Goal: Information Seeking & Learning: Learn about a topic

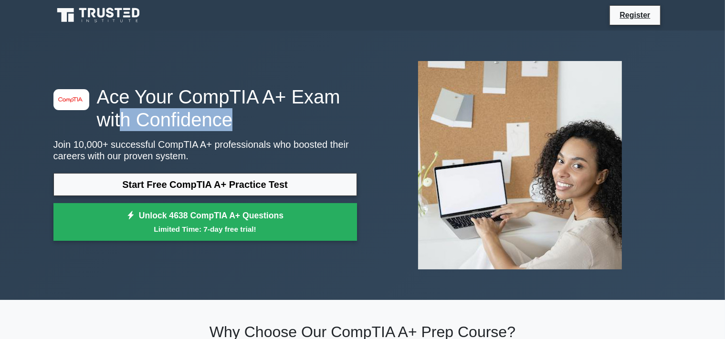
drag, startPoint x: 121, startPoint y: 111, endPoint x: 295, endPoint y: 120, distance: 173.9
click at [276, 115] on h1 "Ace Your CompTIA A+ Exam with Confidence" at bounding box center [204, 108] width 303 height 46
click at [300, 121] on h1 "Ace Your CompTIA A+ Exam with Confidence" at bounding box center [204, 108] width 303 height 46
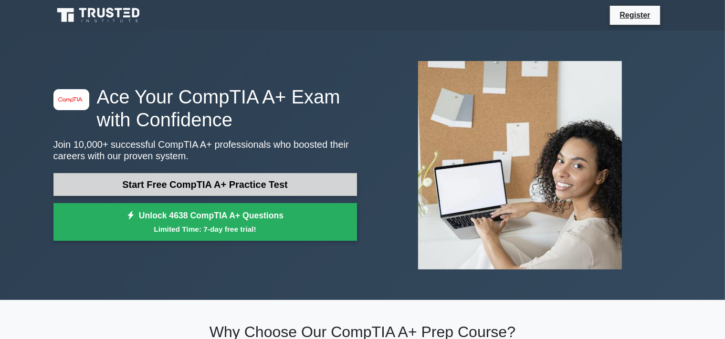
click at [239, 188] on link "Start Free CompTIA A+ Practice Test" at bounding box center [204, 184] width 303 height 23
